Goal: Find specific page/section

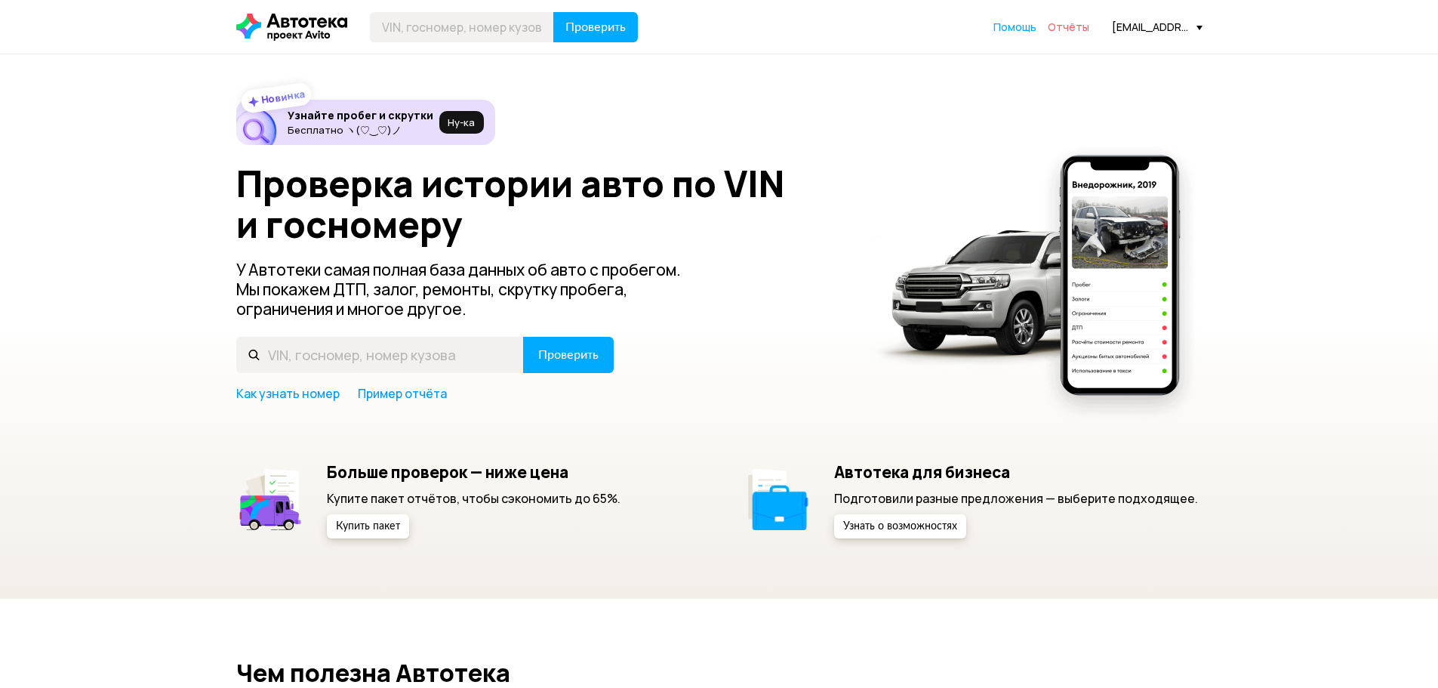
click at [1068, 29] on span "Отчёты" at bounding box center [1069, 27] width 42 height 14
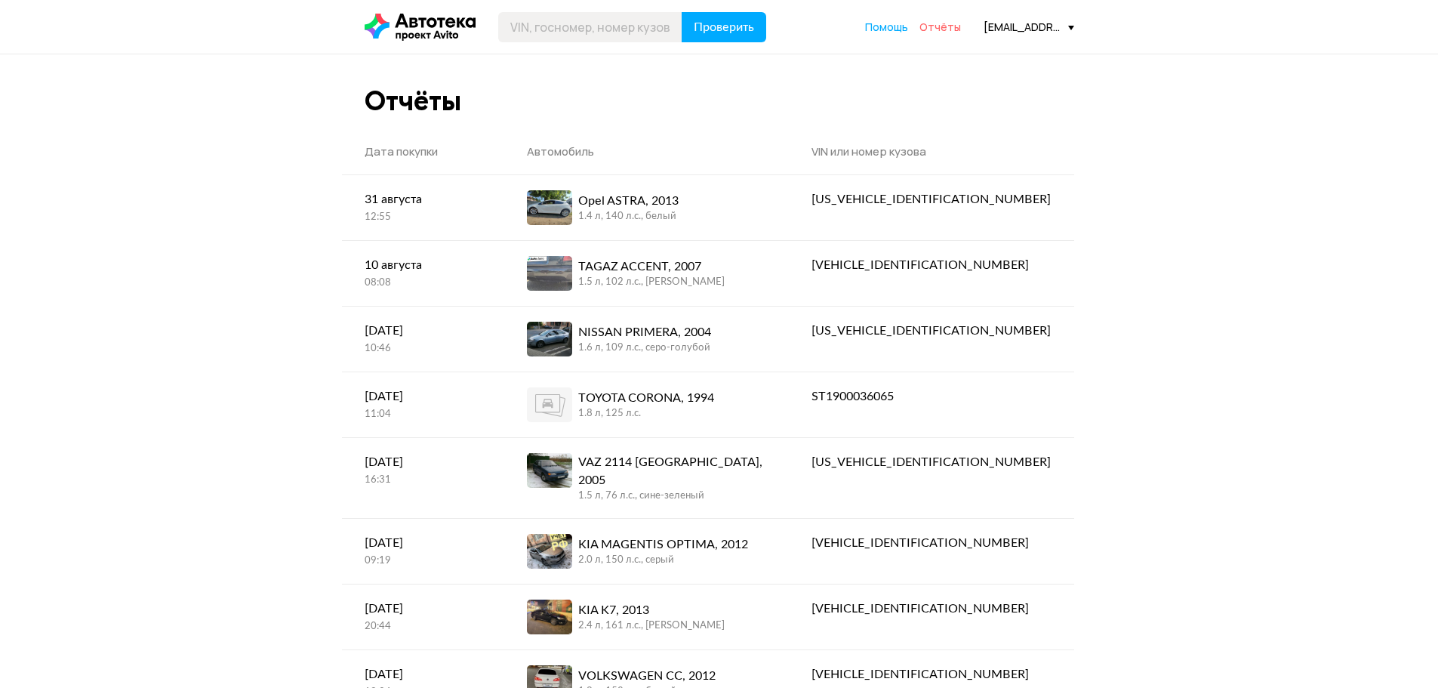
click at [943, 28] on span "Отчёты" at bounding box center [941, 27] width 42 height 14
click at [407, 22] on icon at bounding box center [420, 27] width 111 height 27
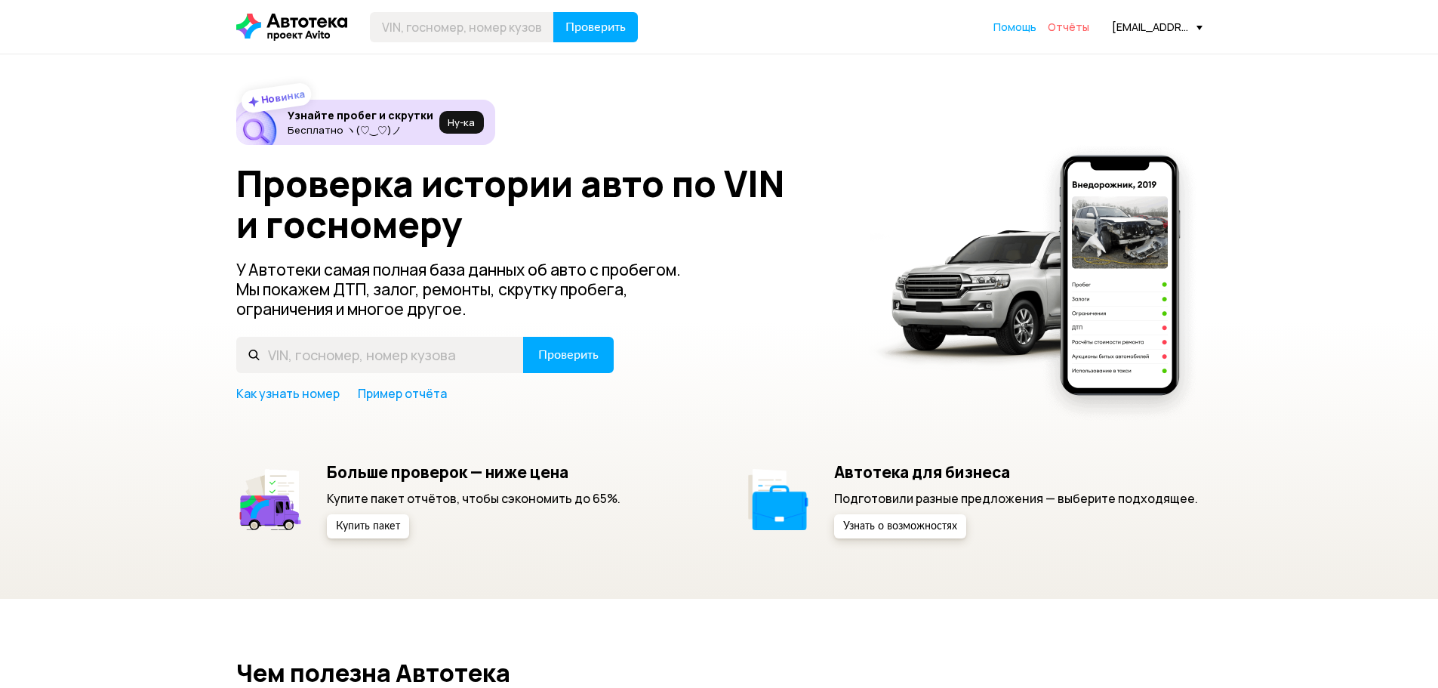
click at [1062, 25] on span "Отчёты" at bounding box center [1069, 27] width 42 height 14
